Goal: Task Accomplishment & Management: Manage account settings

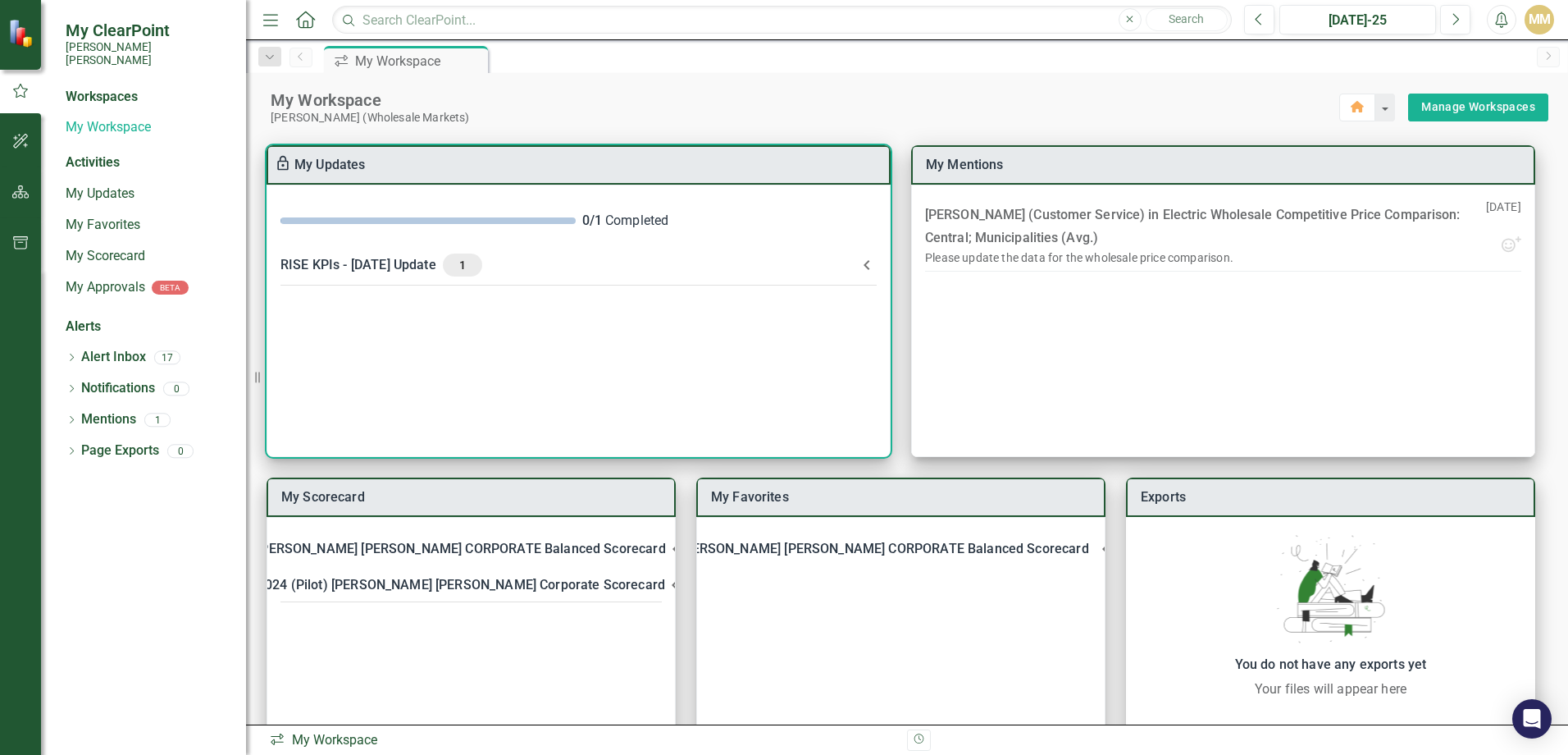
click at [342, 257] on div "RISE KPIs - [DATE] Update 1" at bounding box center [568, 265] width 577 height 23
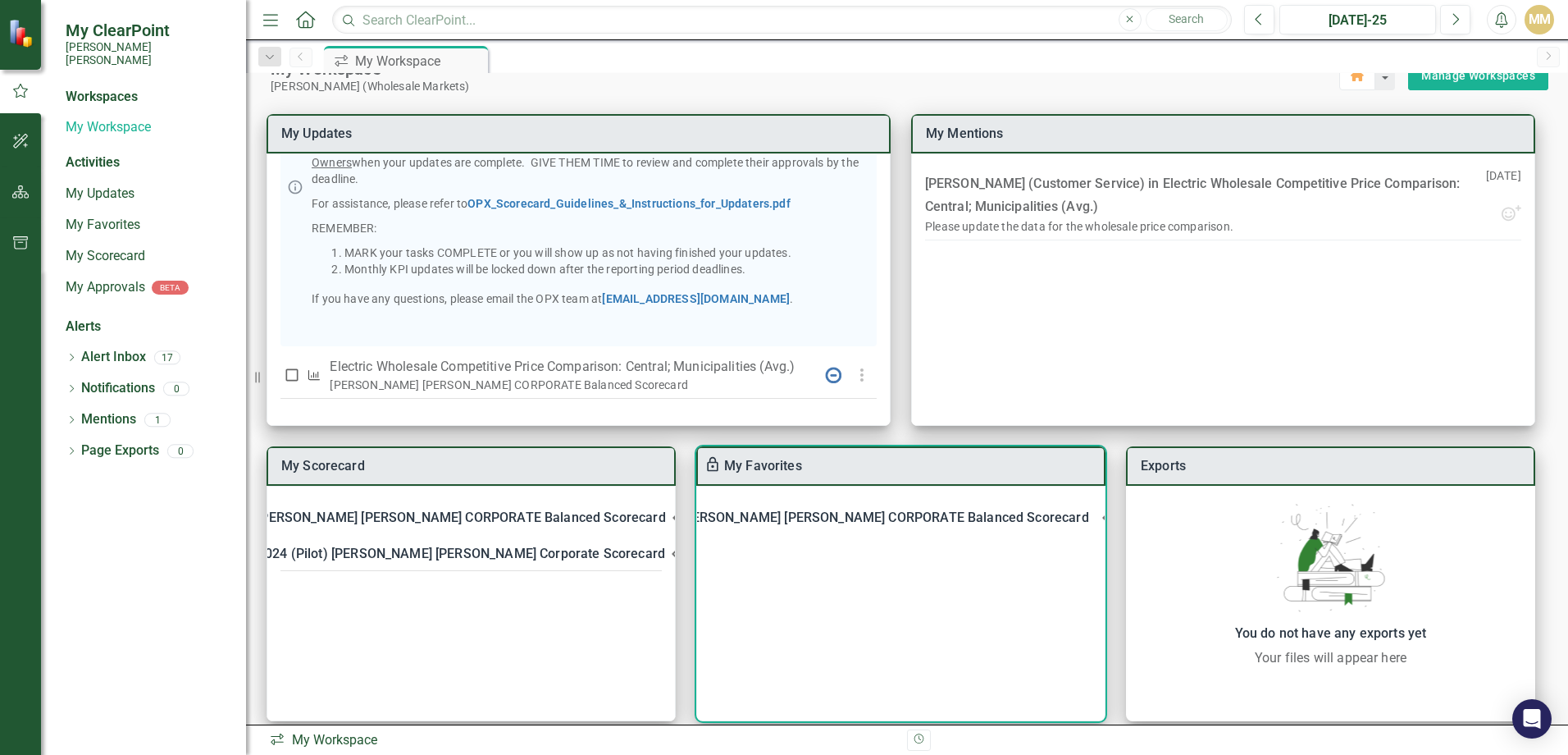
scroll to position [49, 0]
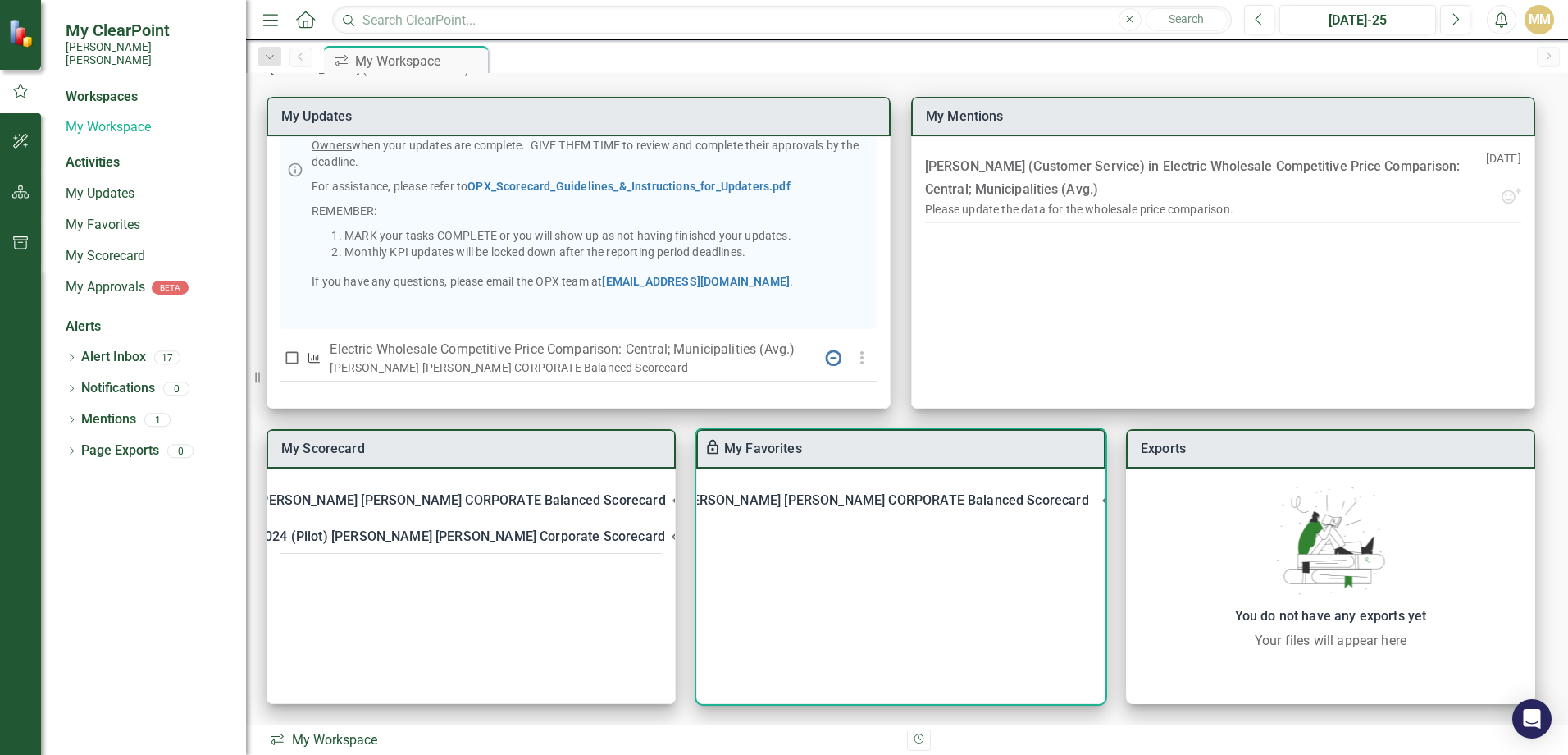
click at [861, 488] on Scorecard-header "[PERSON_NAME] [PERSON_NAME] CORPORATE Balanced Scorecard" at bounding box center [901, 500] width 408 height 36
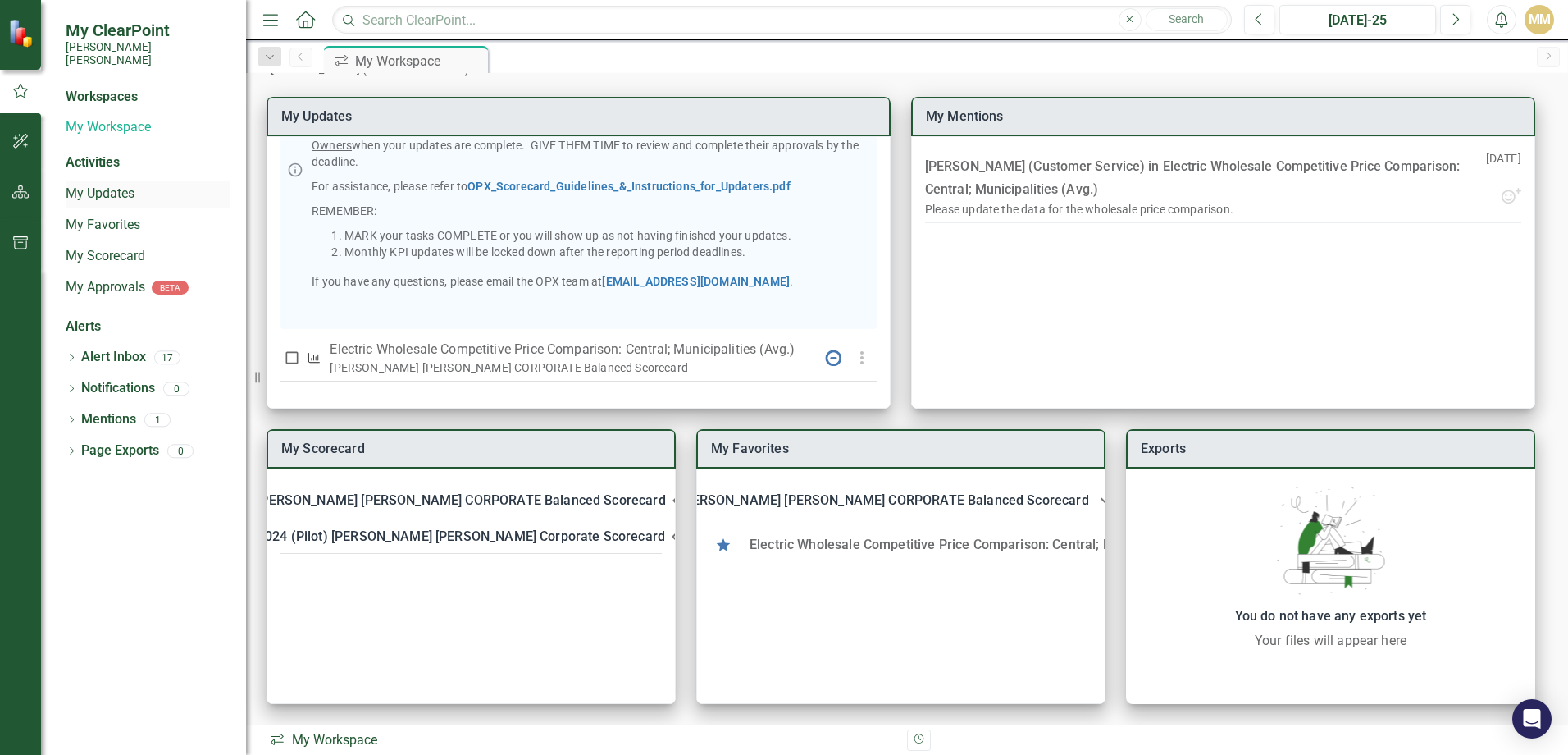
click at [107, 185] on link "My Updates" at bounding box center [147, 194] width 164 height 19
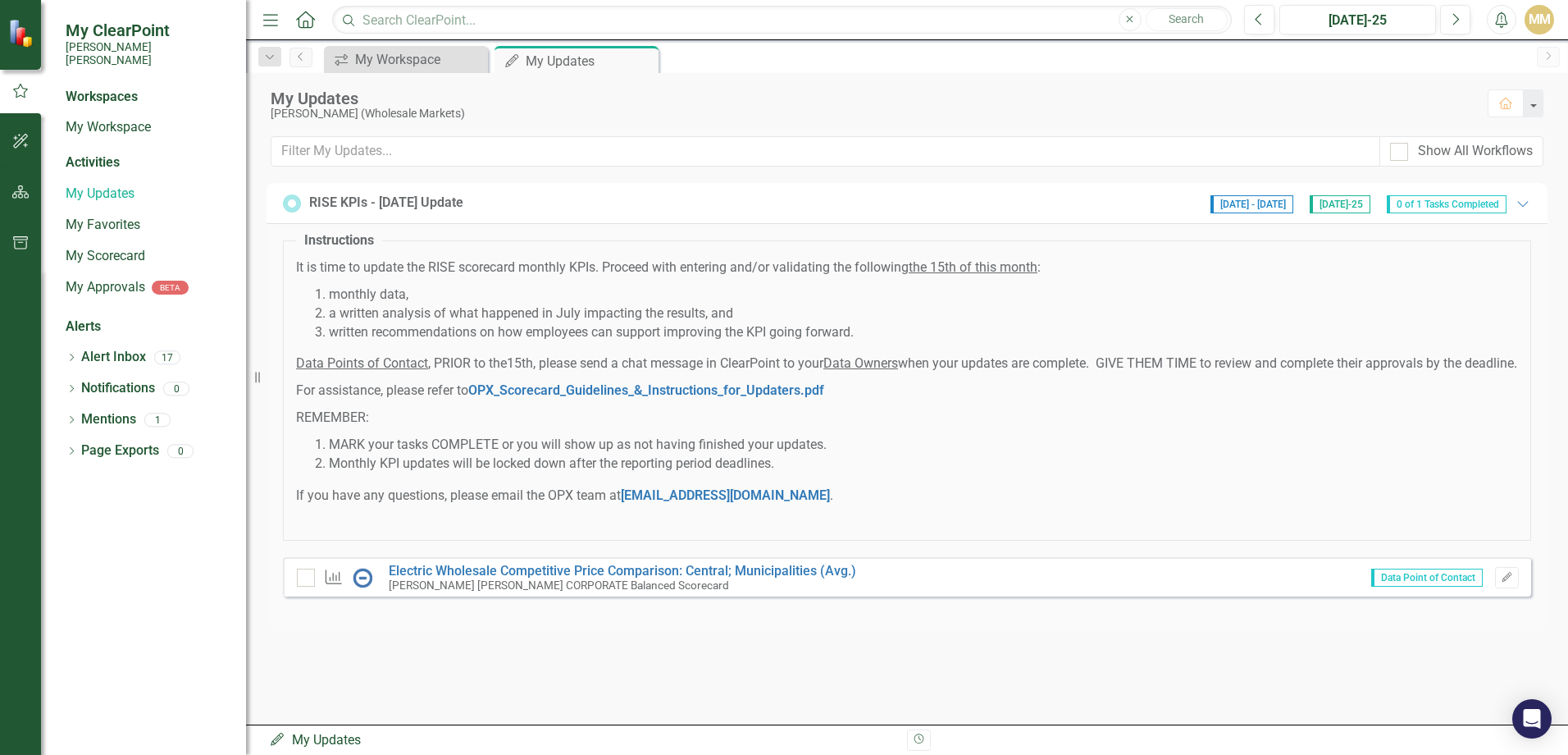
click at [1431, 587] on span "Data Point of Contact" at bounding box center [1426, 578] width 111 height 18
click at [637, 581] on div "KPI Electric Wholesale Competitive Price Comparison: Central; Municipalities (A…" at bounding box center [906, 576] width 1248 height 39
click at [633, 579] on link "Electric Wholesale Competitive Price Comparison: Central; Municipalities (Avg.)" at bounding box center [622, 570] width 467 height 16
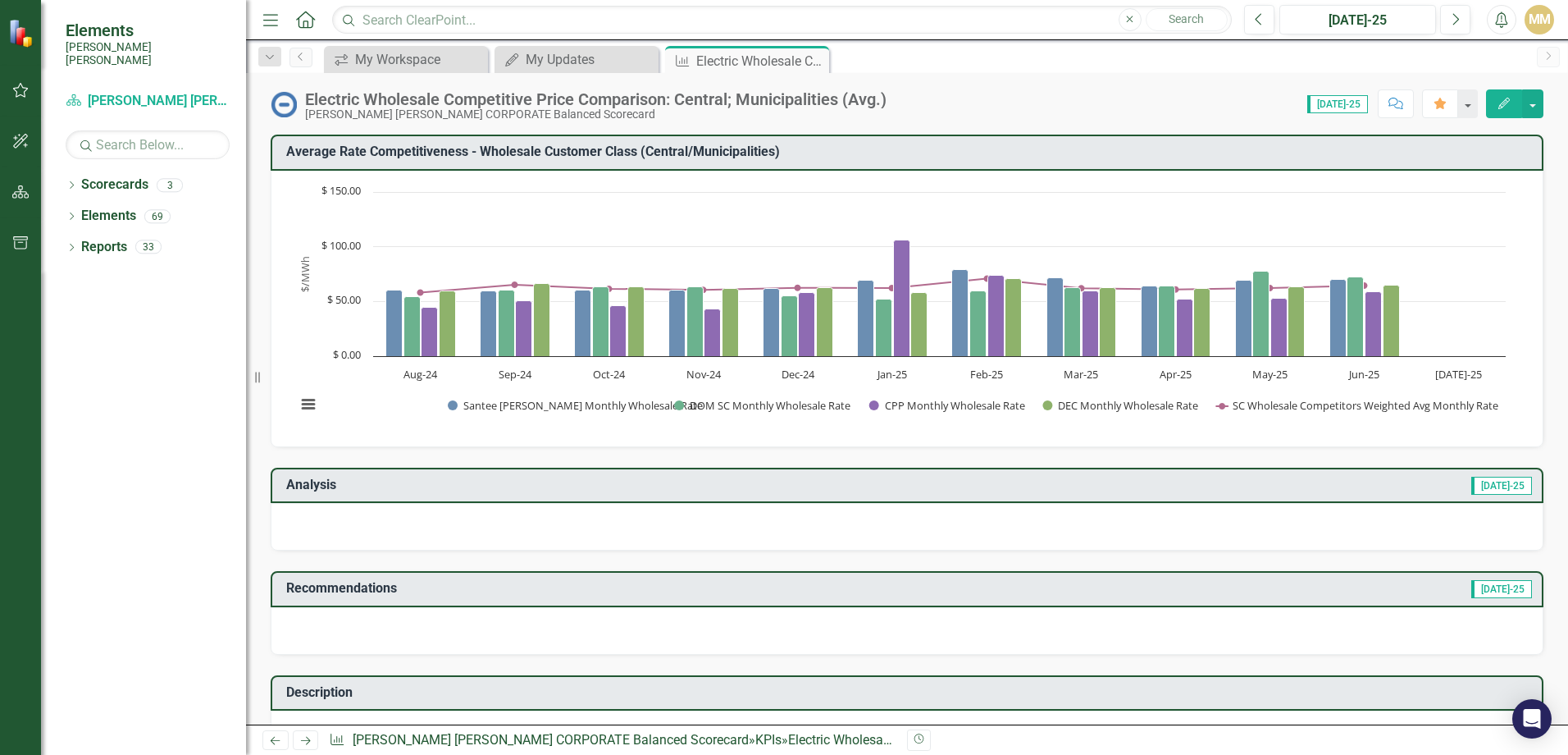
drag, startPoint x: 1344, startPoint y: 413, endPoint x: 1102, endPoint y: 470, distance: 248.6
click at [1102, 470] on div "Analysis [DATE]-25" at bounding box center [907, 485] width 1272 height 36
click at [615, 54] on div "My Updates" at bounding box center [580, 60] width 108 height 20
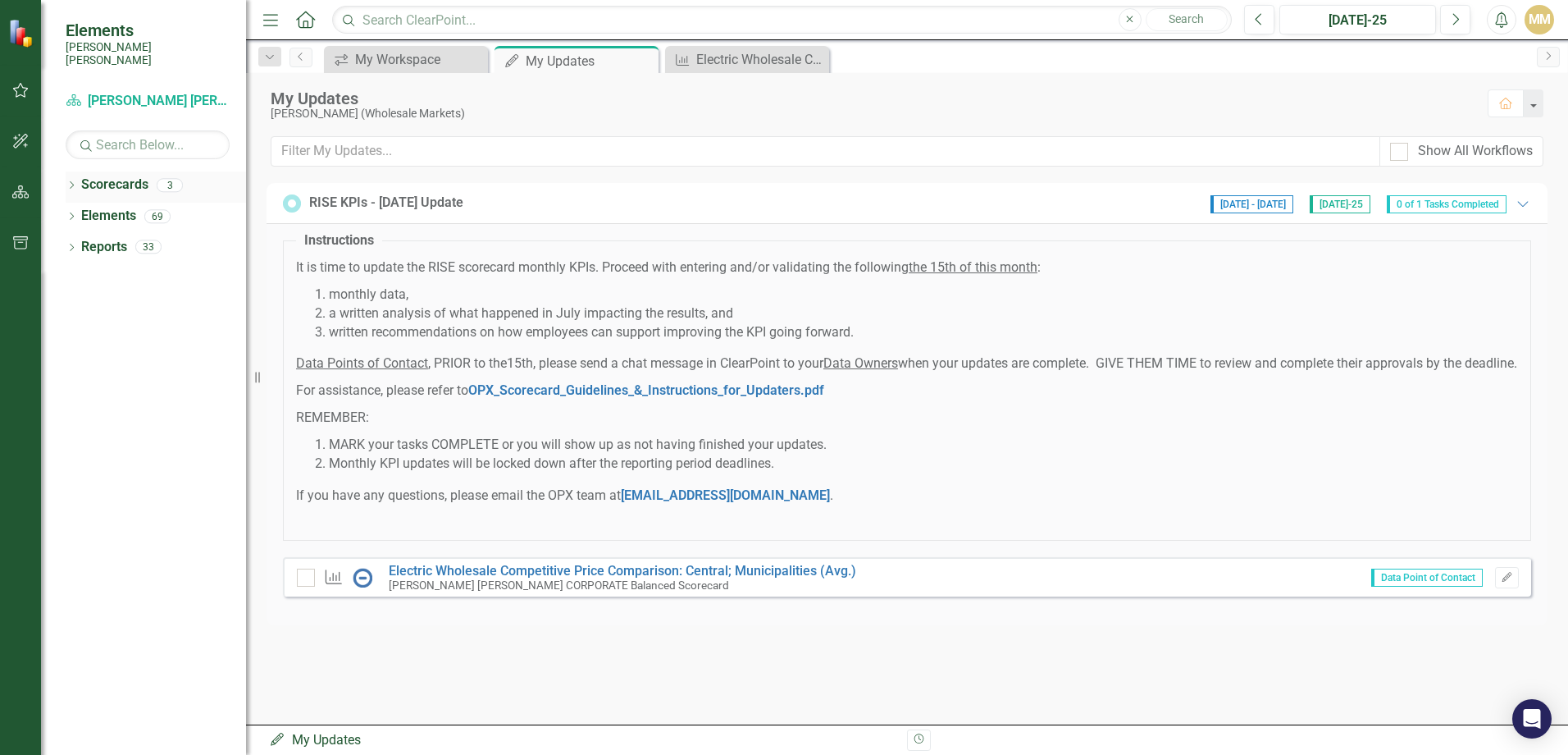
click at [73, 172] on div "Dropdown Scorecards 3" at bounding box center [155, 187] width 180 height 31
click at [80, 174] on div "Dropdown Scorecards 3" at bounding box center [155, 187] width 180 height 31
click at [67, 182] on icon "Dropdown" at bounding box center [71, 186] width 12 height 9
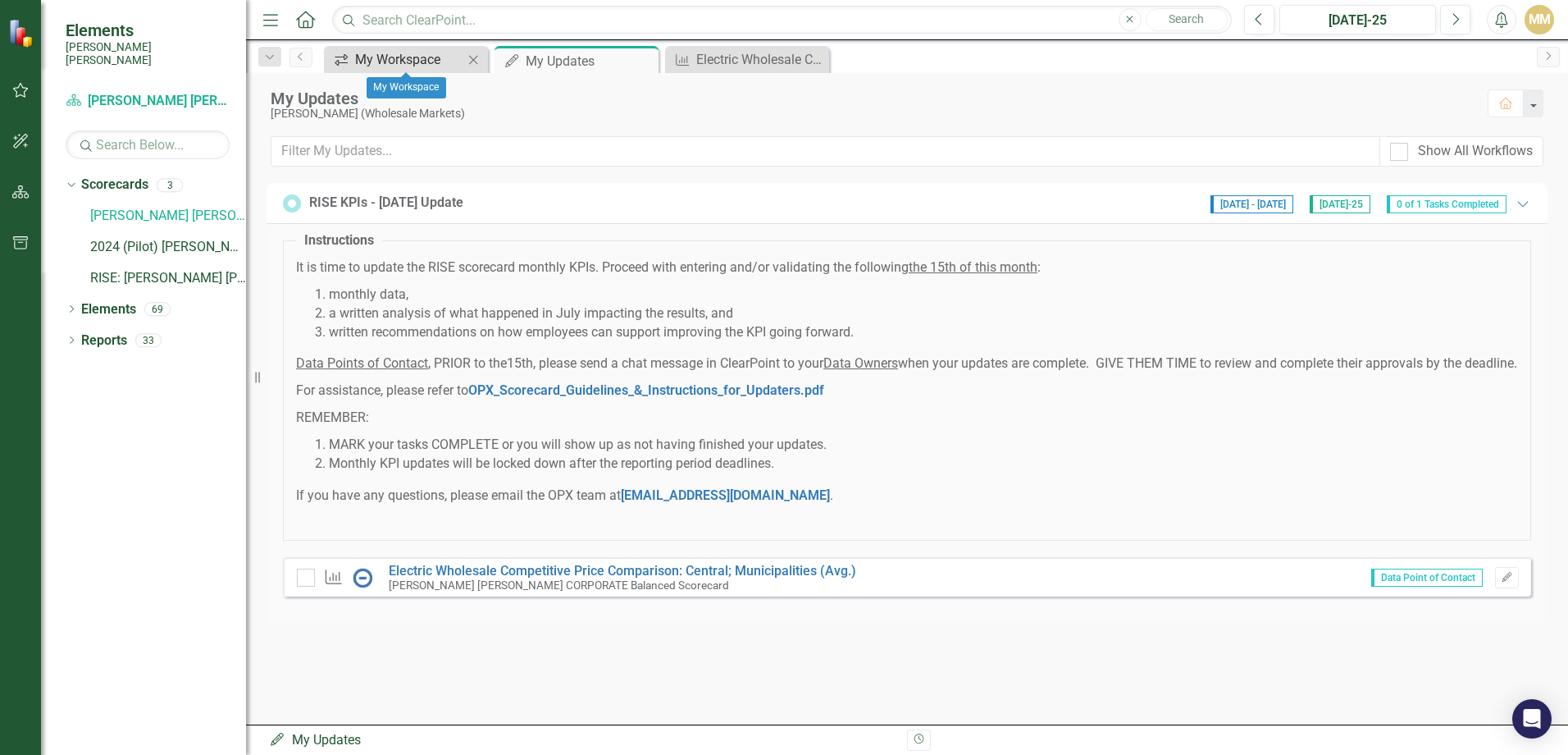
click at [376, 59] on div "My Workspace" at bounding box center [409, 60] width 108 height 20
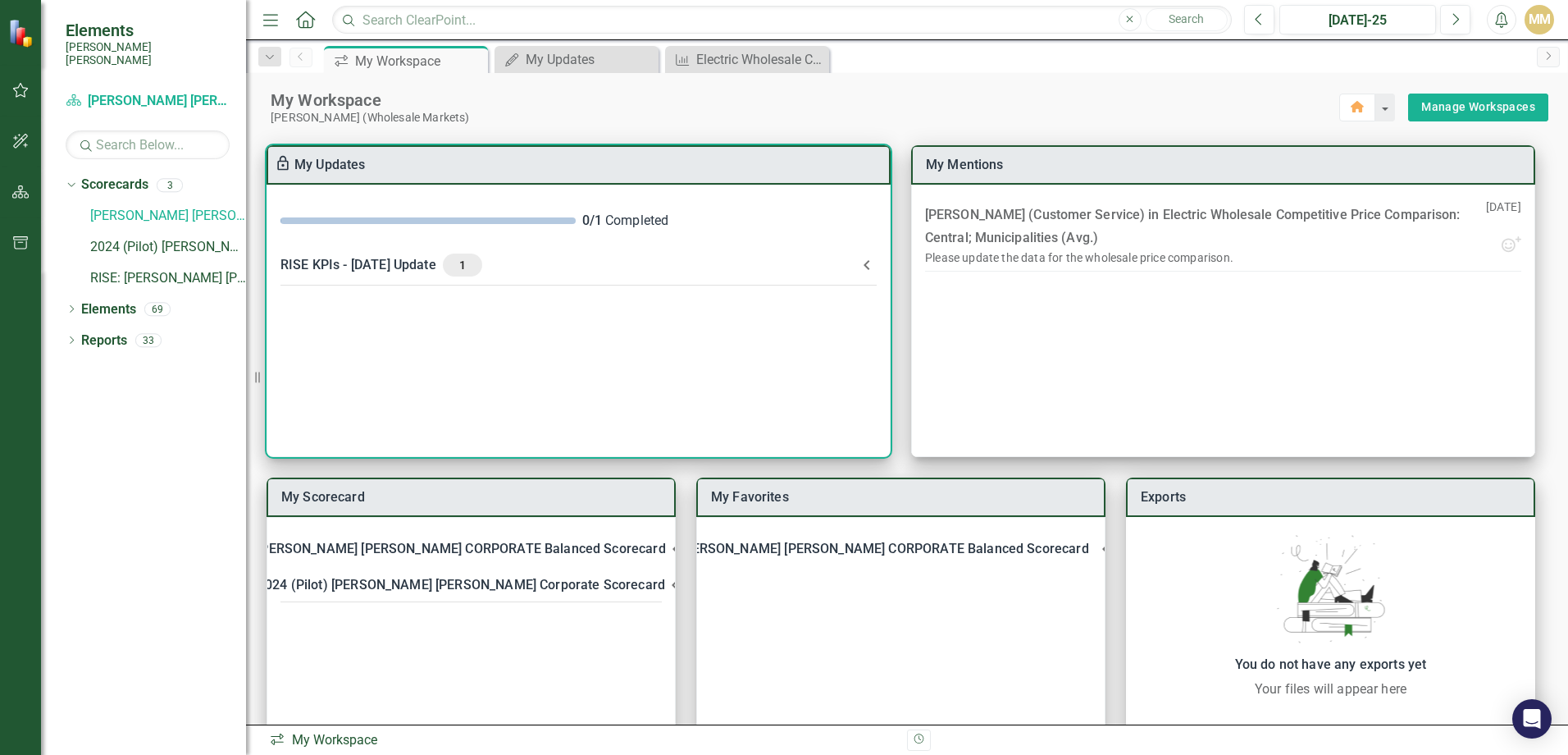
click at [857, 264] on Update-header "RISE KPIs - [DATE] Update 1" at bounding box center [578, 265] width 622 height 42
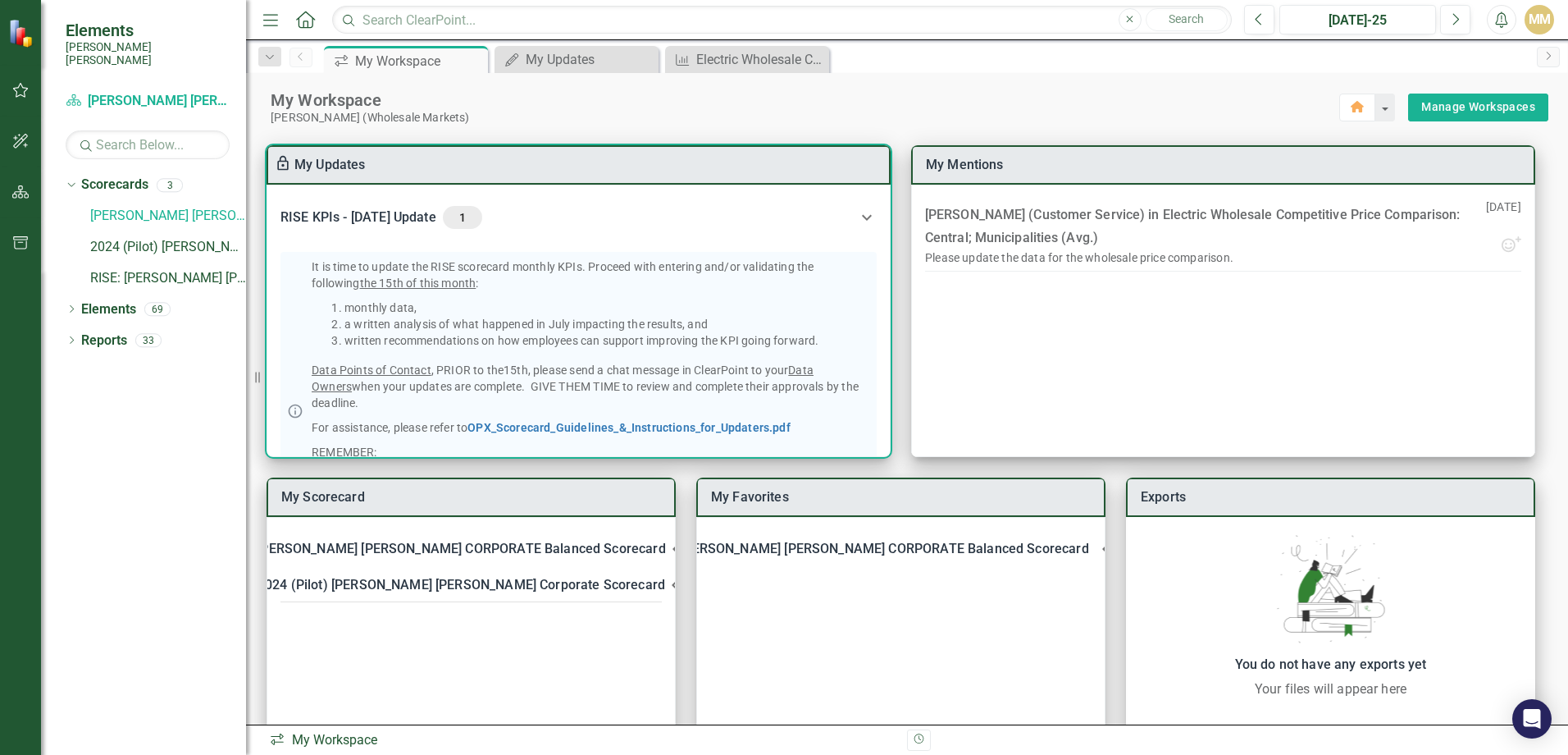
scroll to position [83, 0]
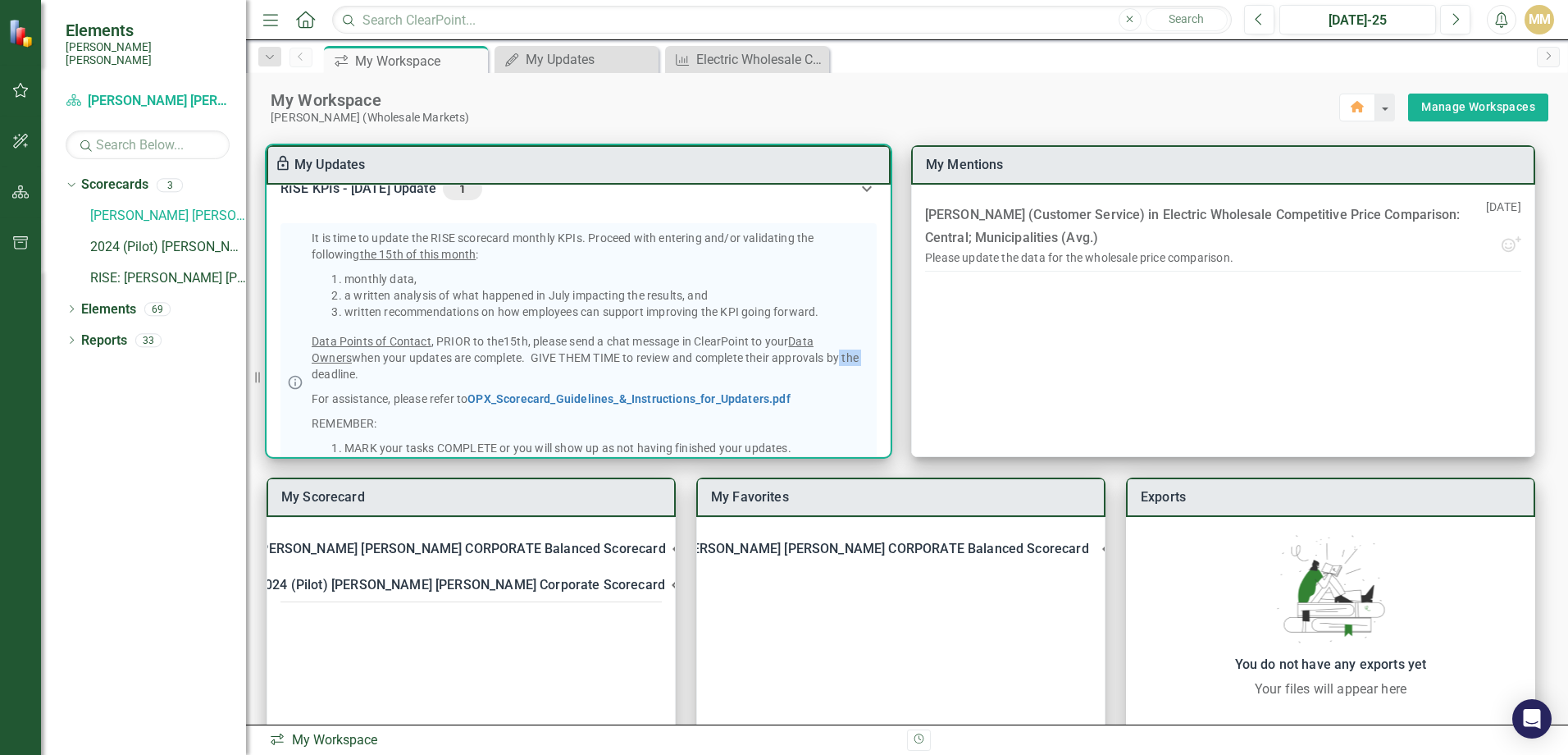
drag, startPoint x: 803, startPoint y: 354, endPoint x: 822, endPoint y: 354, distance: 19.0
drag, startPoint x: 822, startPoint y: 354, endPoint x: 757, endPoint y: 357, distance: 65.1
click at [757, 357] on p "Data Points of Contact , PRIOR to the15th, please send a chat message in ClearP…" at bounding box center [590, 358] width 558 height 50
click at [399, 369] on p "Data Points of Contact , PRIOR to the15th, please send a chat message in ClearP…" at bounding box center [590, 358] width 558 height 50
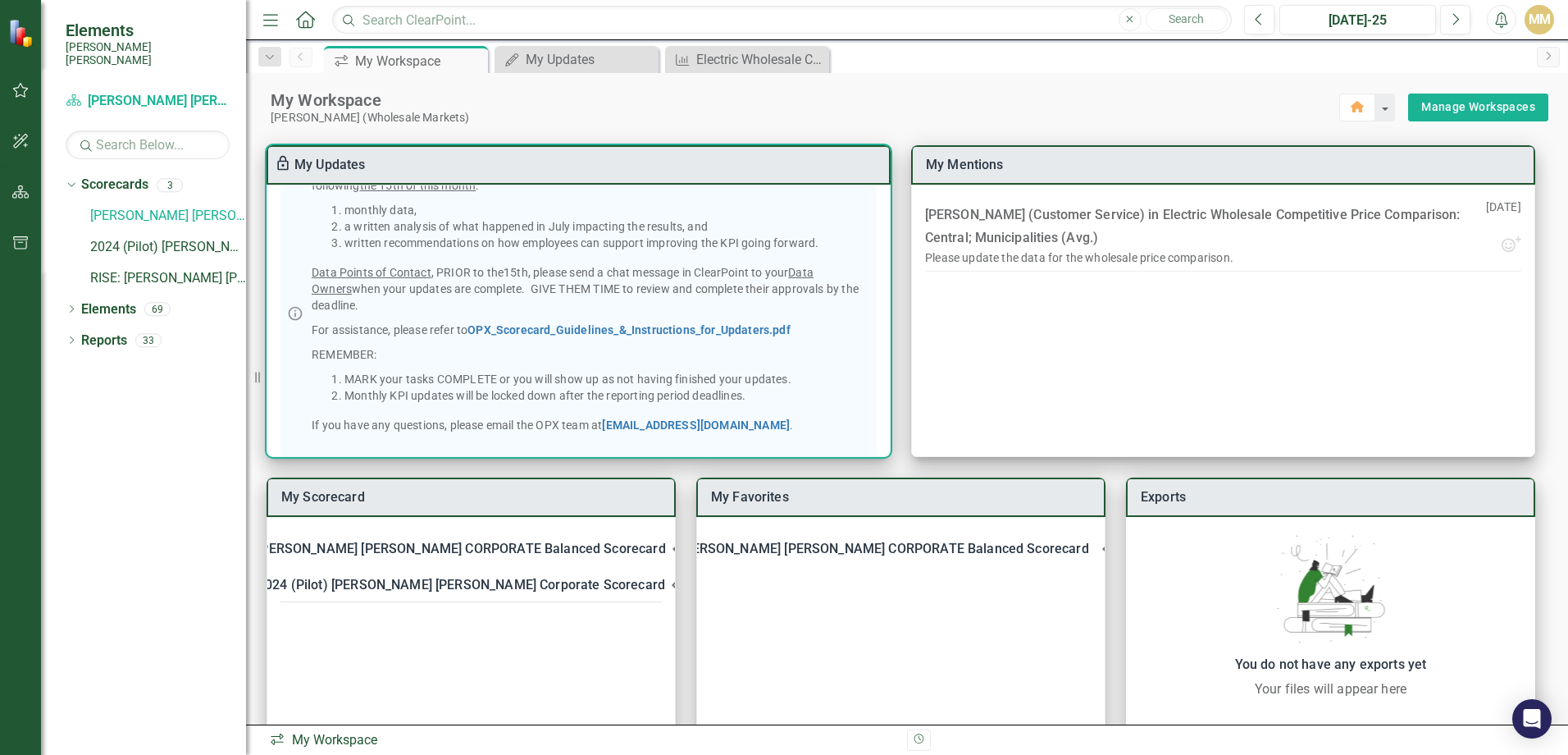
scroll to position [0, 0]
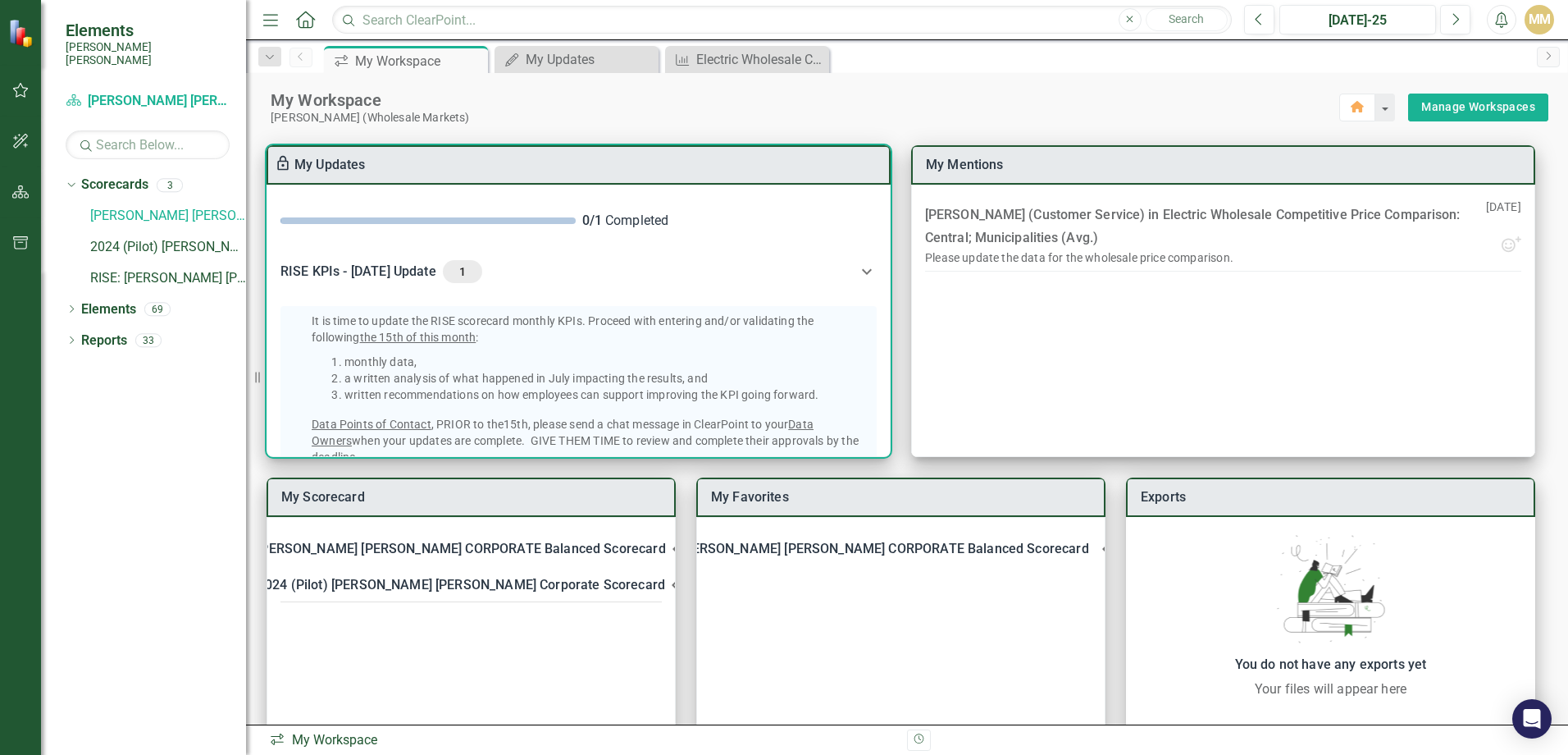
click at [587, 219] on div "0 / 1" at bounding box center [591, 220] width 19 height 19
click at [337, 266] on div "RISE KPIs - [DATE] Update 1" at bounding box center [568, 271] width 577 height 23
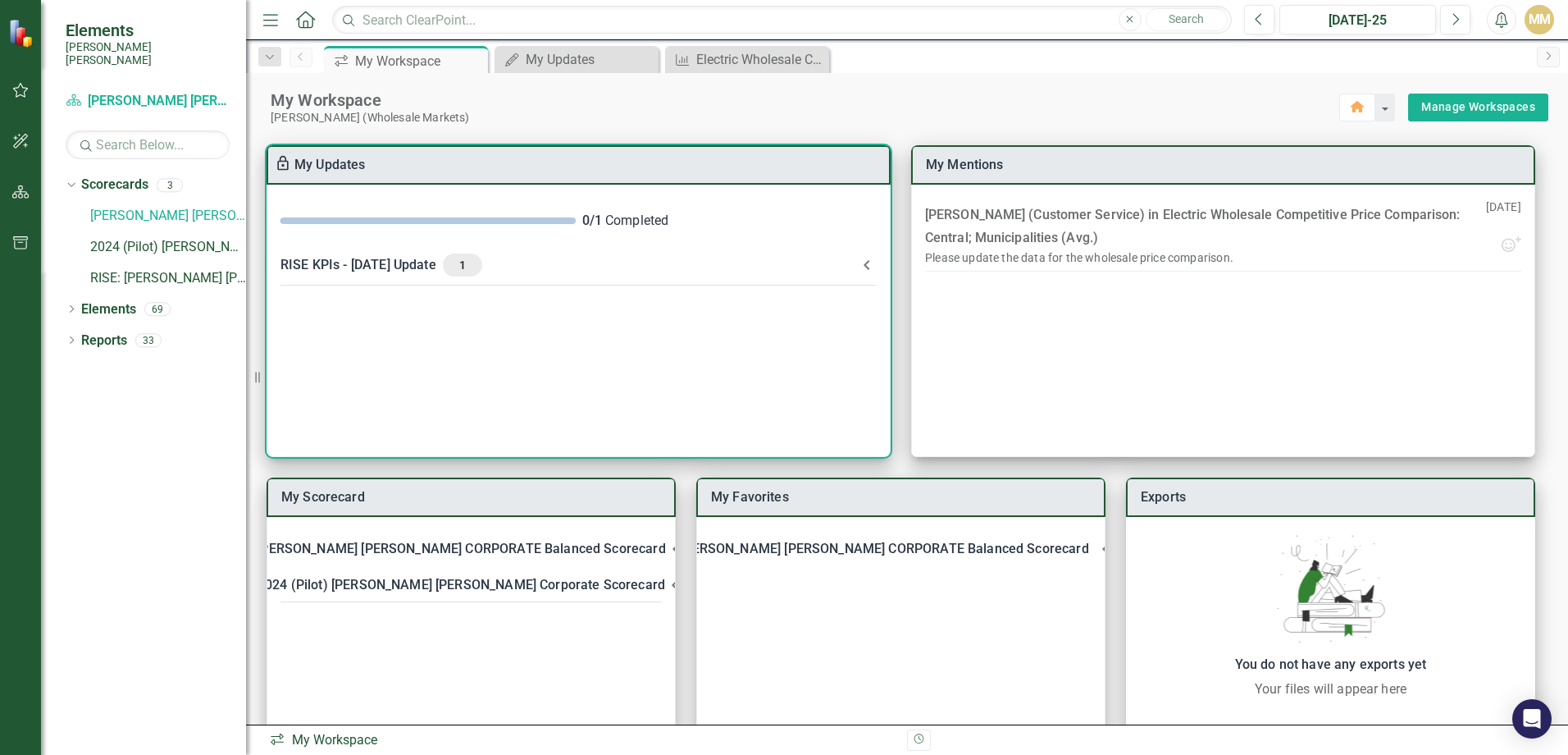
click at [337, 266] on div "RISE KPIs - [DATE] Update 1" at bounding box center [568, 265] width 577 height 23
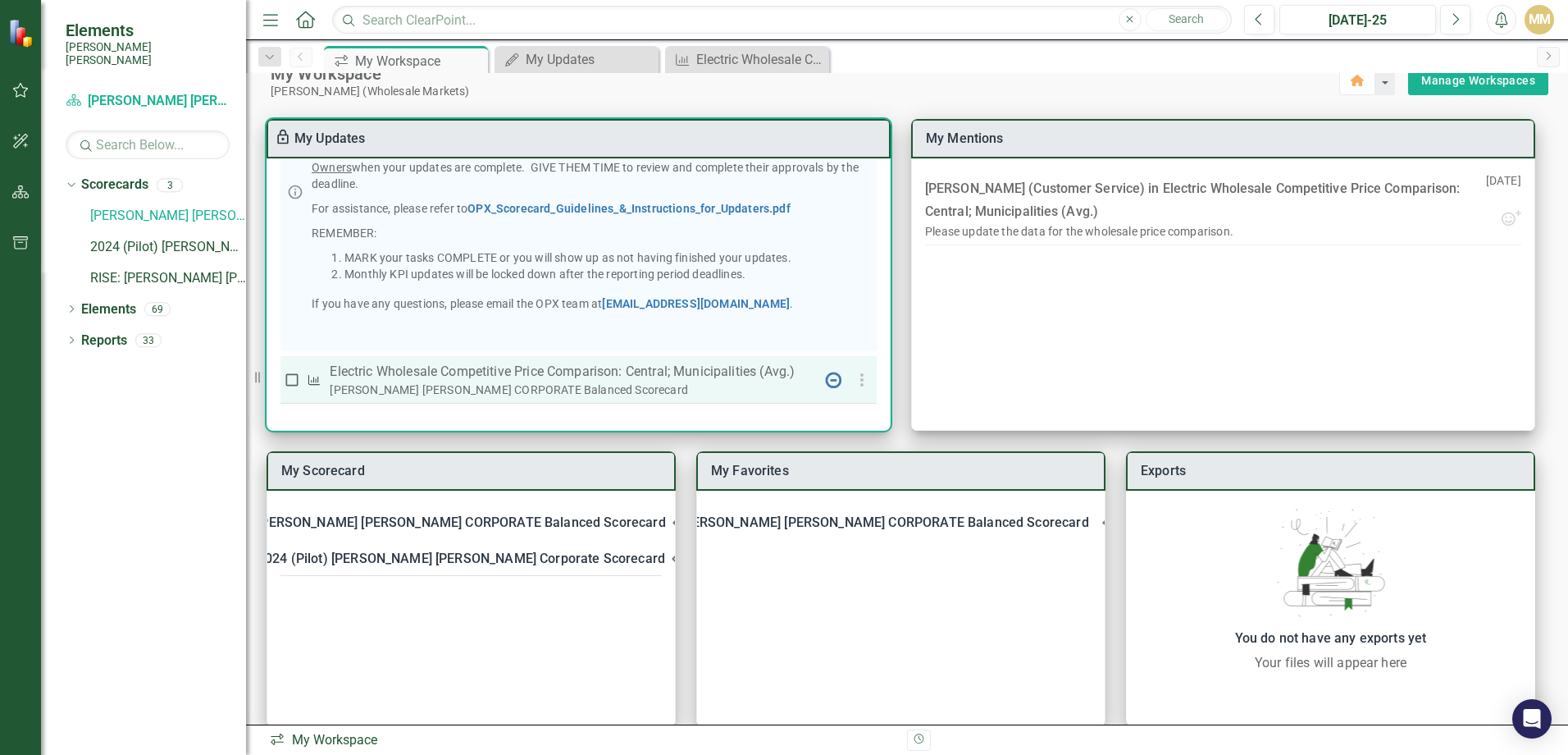
scroll to position [49, 0]
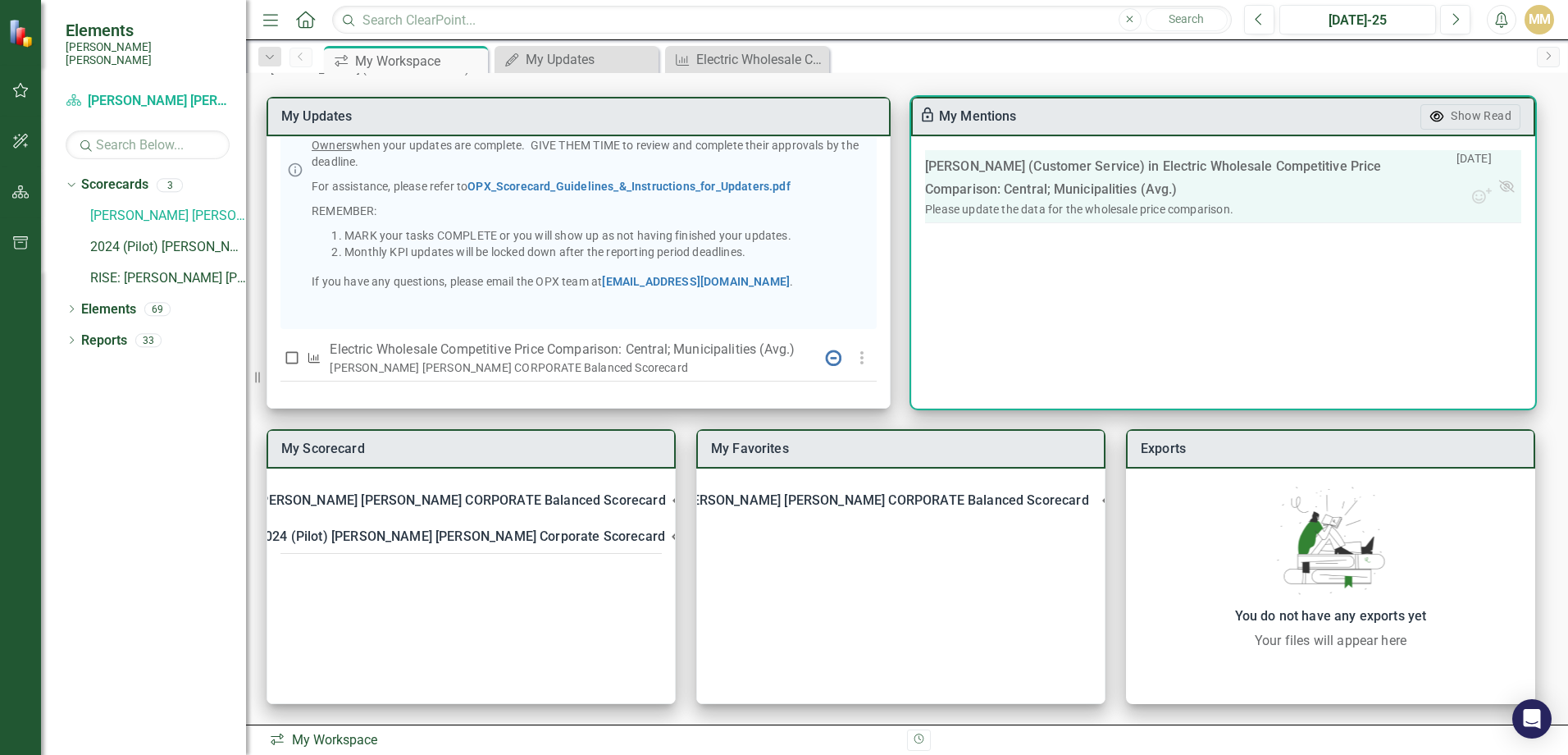
click at [1023, 189] on link "Electric Wholesale Competitive Price Comparison: Central; Municipalities (Avg.)" at bounding box center [1152, 177] width 456 height 39
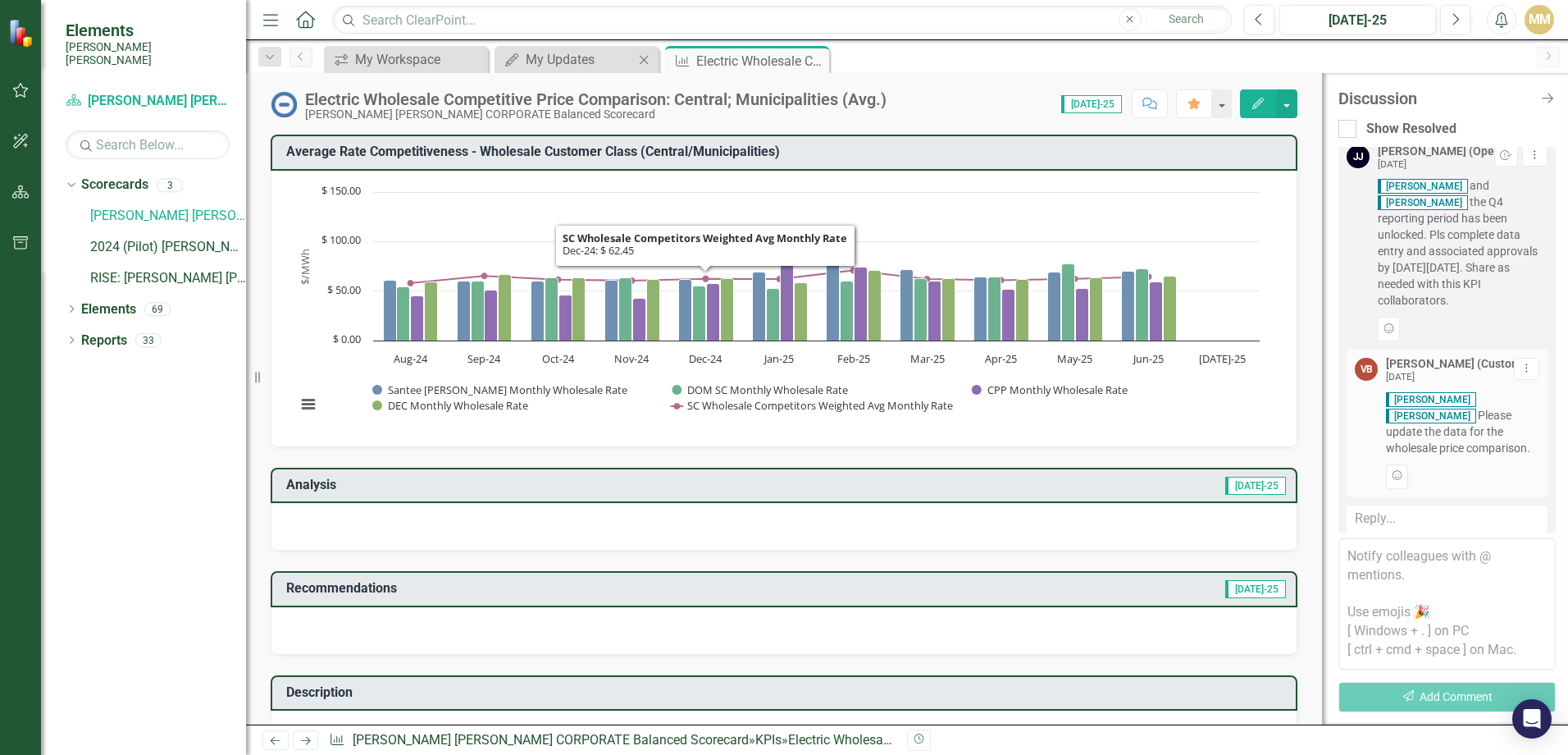
click at [610, 72] on div "My Updates My Updates Close" at bounding box center [577, 59] width 164 height 27
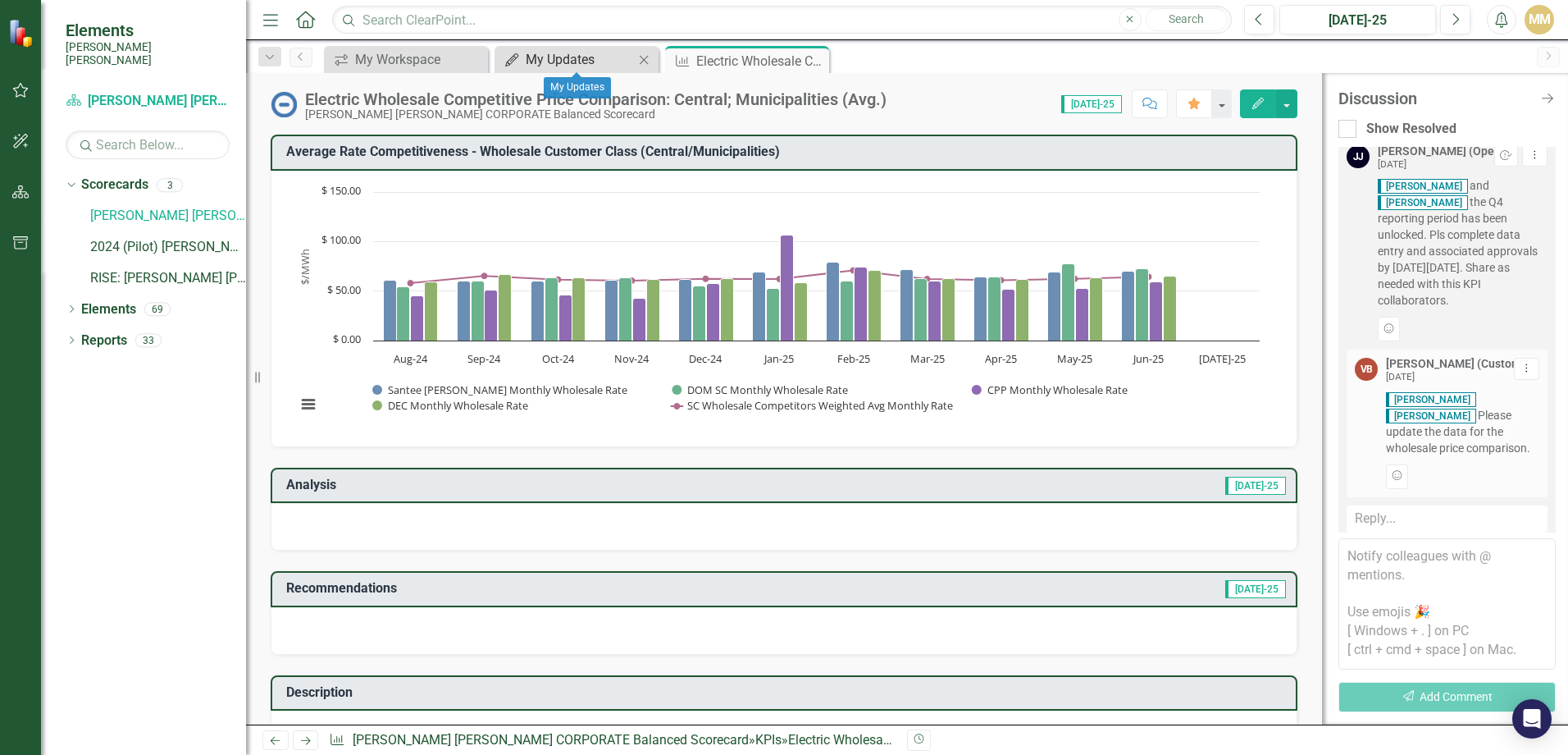
click at [594, 58] on div "My Updates" at bounding box center [580, 60] width 108 height 20
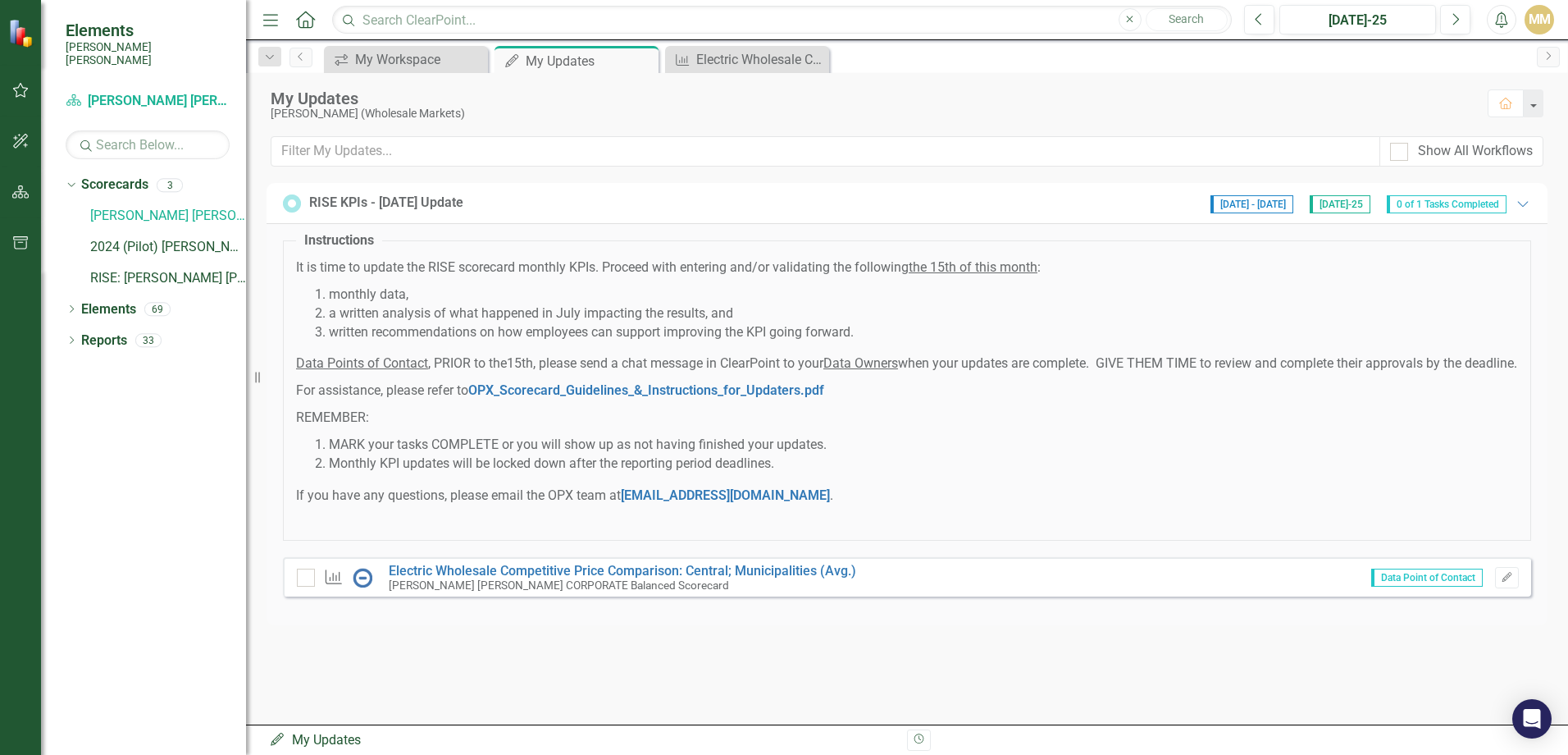
click at [1348, 206] on span "[DATE]-25" at bounding box center [1339, 205] width 61 height 18
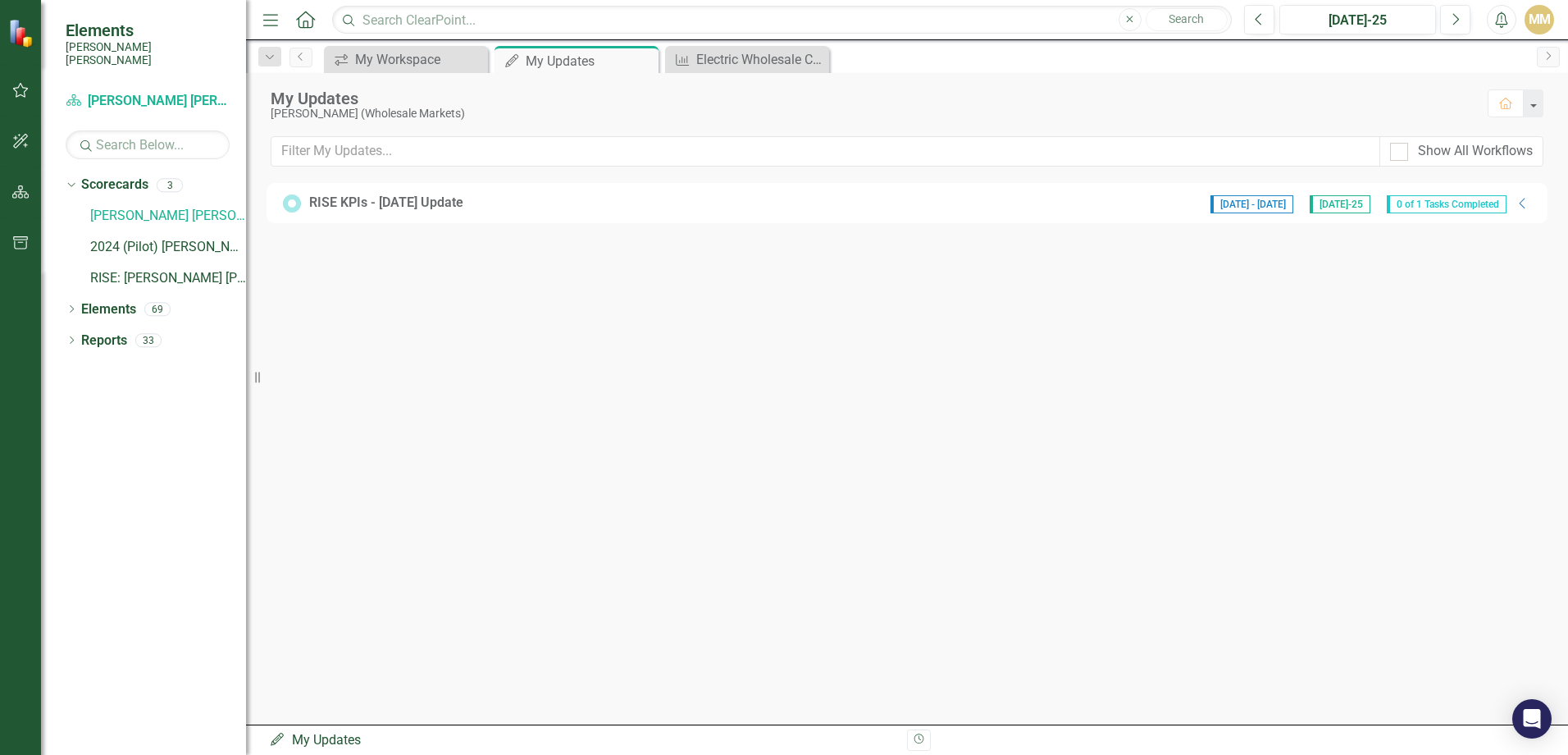
click at [1414, 203] on span "0 of 1 Tasks Completed" at bounding box center [1446, 205] width 119 height 18
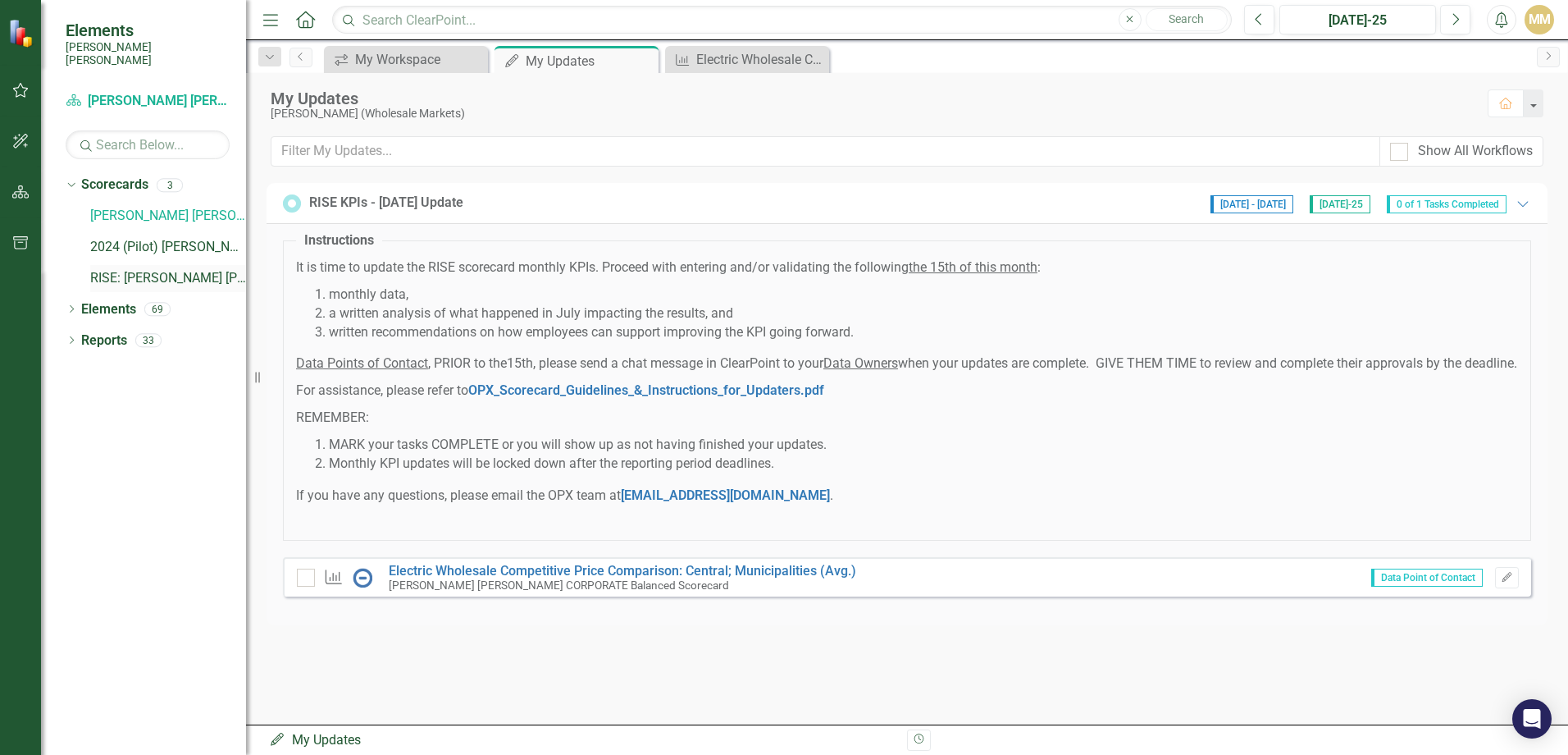
click at [188, 269] on link "RISE: [PERSON_NAME] [PERSON_NAME] Recognizing Innovation, Safety and Excellence" at bounding box center [168, 278] width 156 height 19
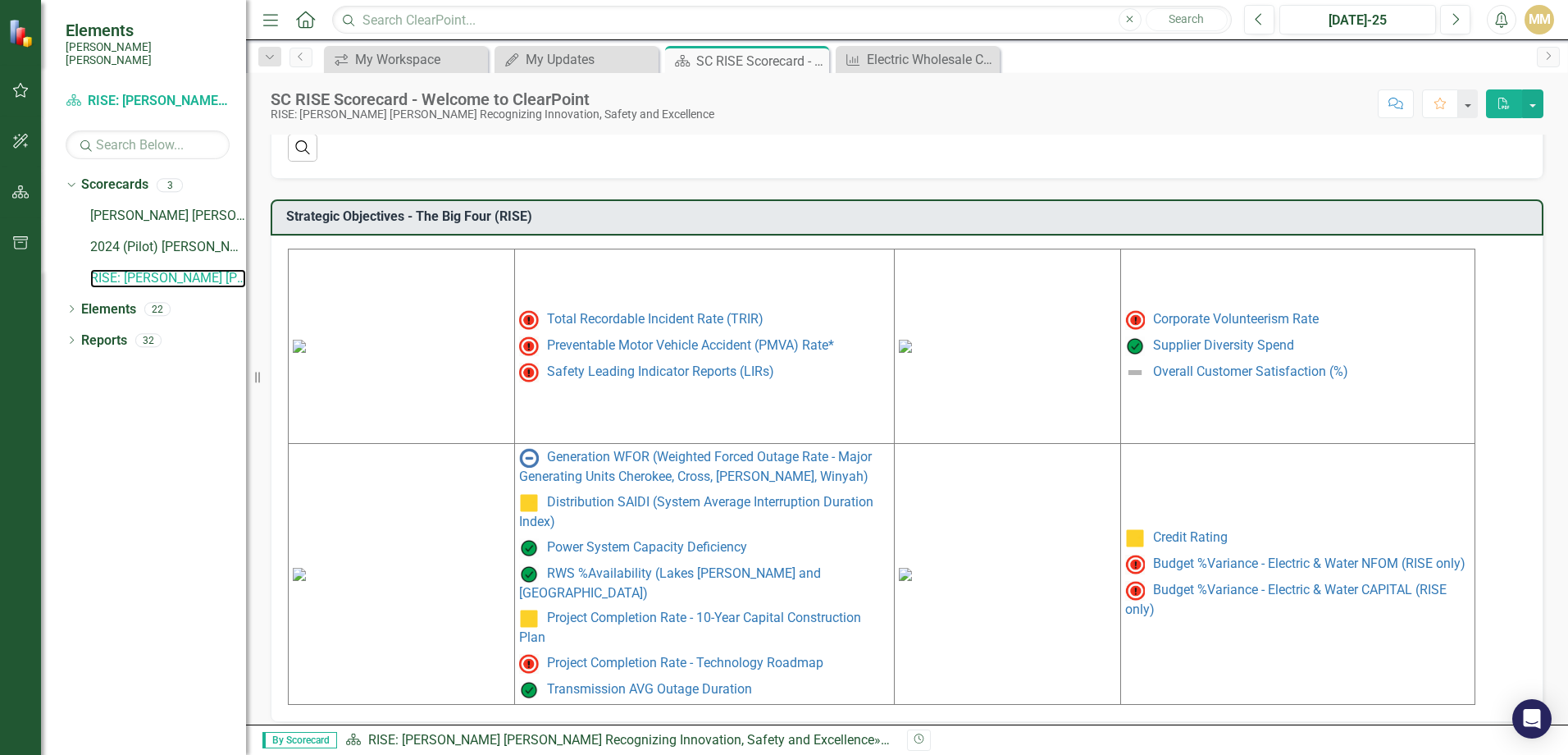
scroll to position [673, 0]
